Goal: Task Accomplishment & Management: Manage account settings

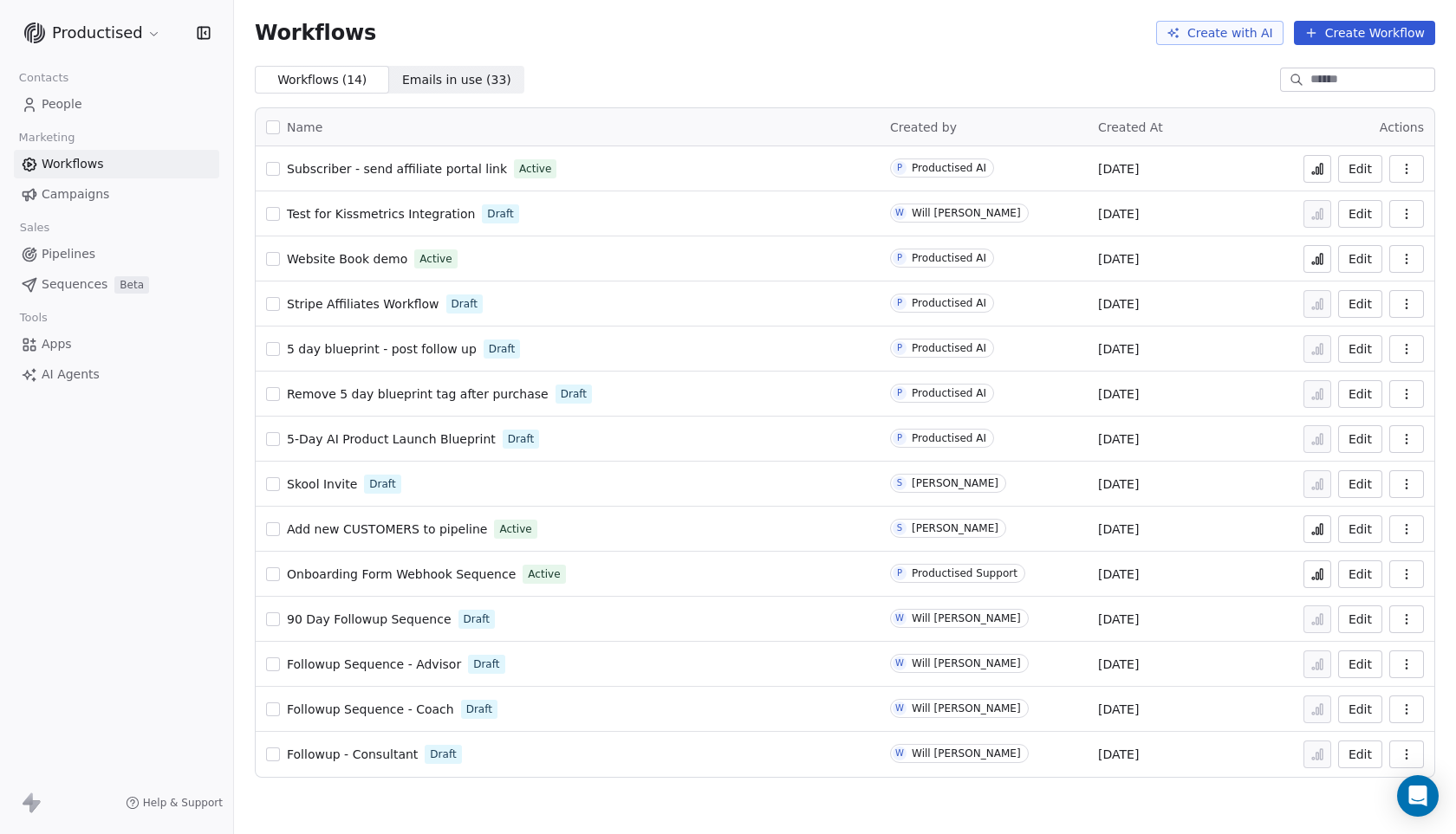
click at [374, 615] on span "90 Day Followup Sequence" at bounding box center [369, 619] width 165 height 14
click at [393, 661] on span "Followup Sequence - Advisor" at bounding box center [374, 664] width 174 height 14
drag, startPoint x: 708, startPoint y: 67, endPoint x: 705, endPoint y: 15, distance: 52.1
click at [705, 15] on section "Workflows Create with AI Create Workflow Workflows ( 14 ) Workflows ( 14 ) Emai…" at bounding box center [845, 46] width 1222 height 94
click at [689, 46] on div "Workflows Create with AI Create Workflow" at bounding box center [845, 33] width 1222 height 66
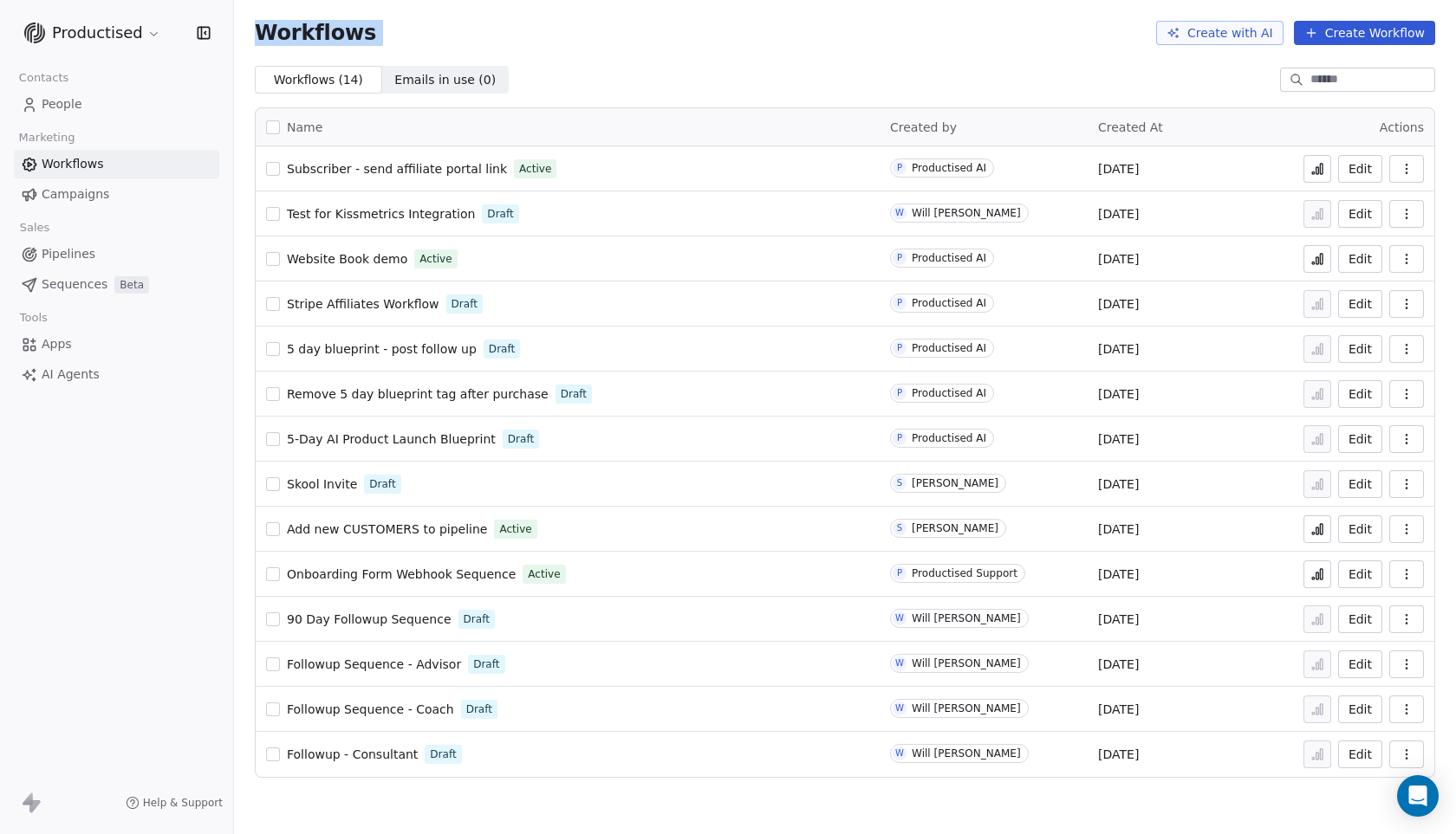
click at [448, 34] on div "Workflows Create with AI Create Workflow" at bounding box center [845, 33] width 1181 height 25
click at [360, 710] on span "Followup Sequence - Coach" at bounding box center [370, 709] width 167 height 14
click at [149, 37] on html "Productised Contacts People Marketing Workflows Campaigns Sales Pipelines Seque…" at bounding box center [728, 417] width 1456 height 834
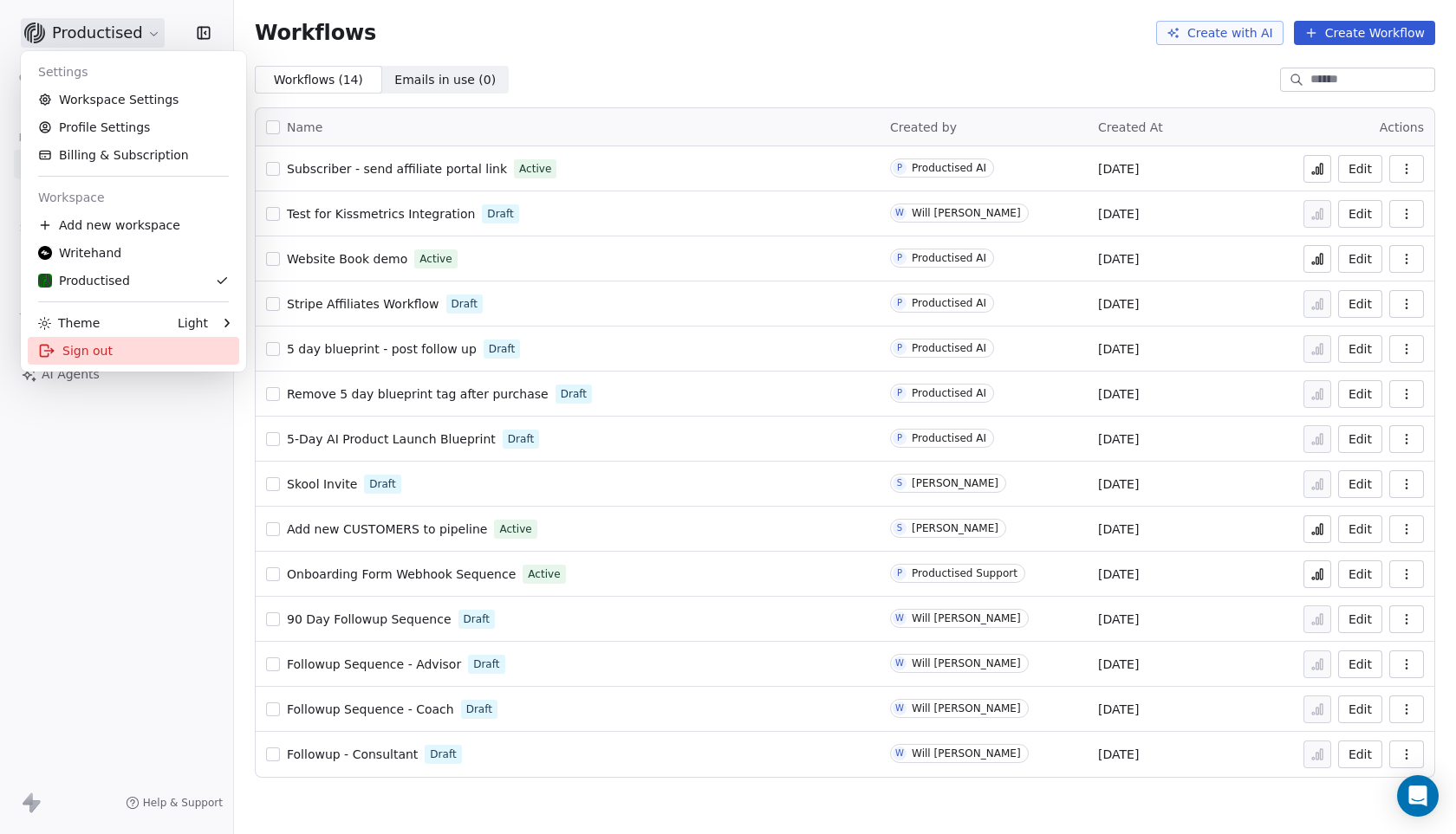
click at [95, 343] on div "Sign out" at bounding box center [133, 350] width 212 height 27
